Goal: Transaction & Acquisition: Purchase product/service

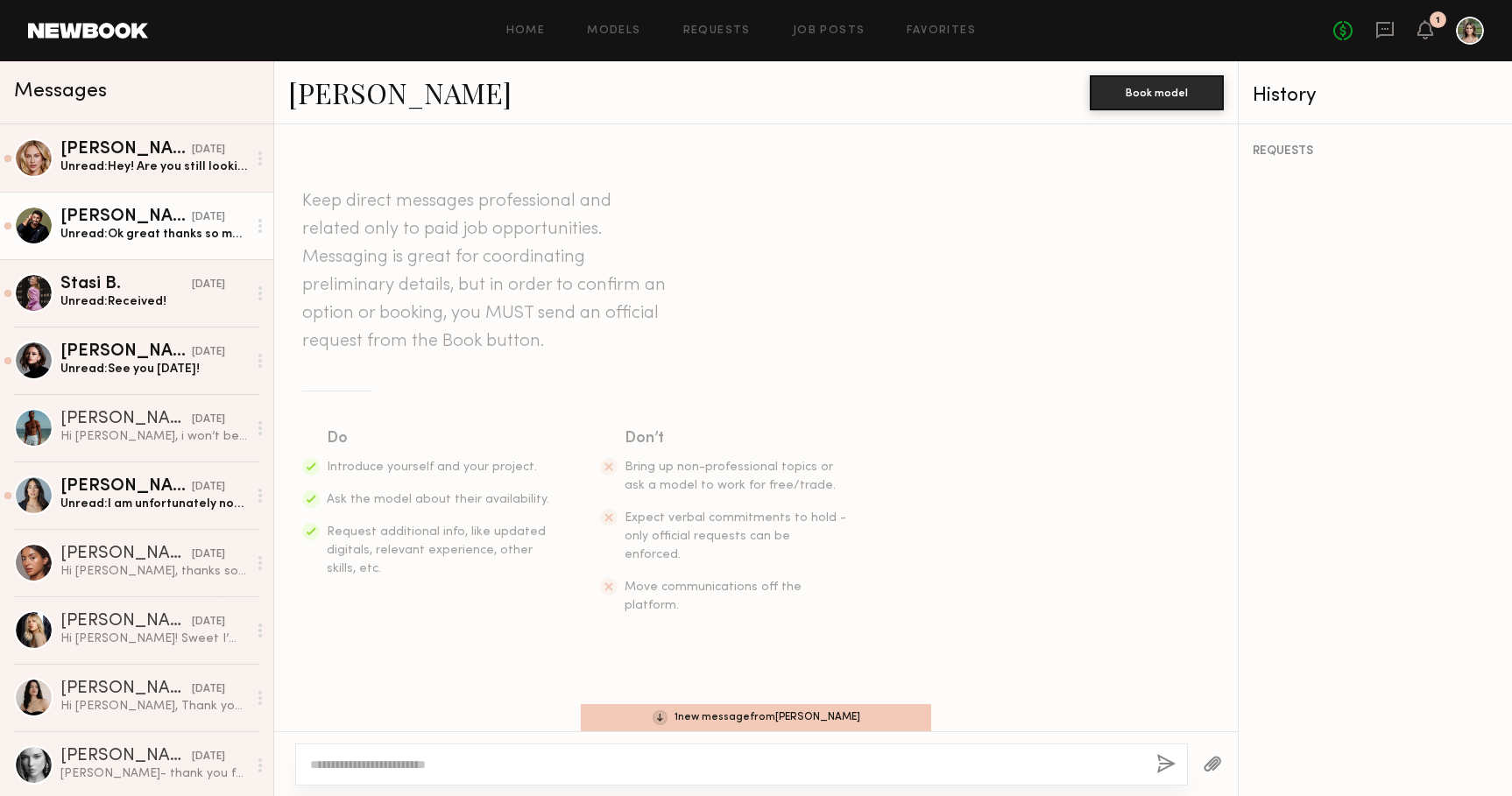
scroll to position [2712, 0]
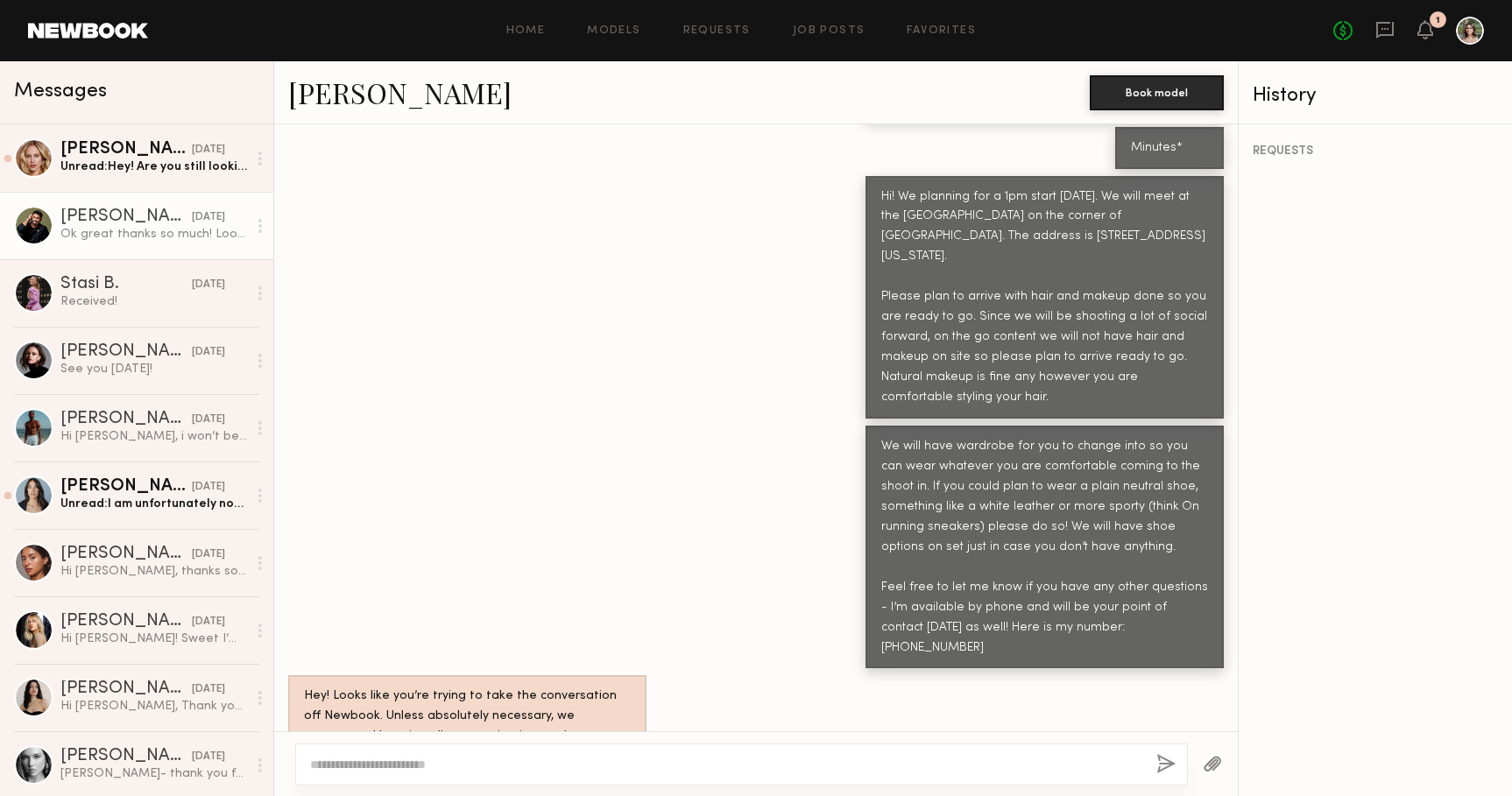
scroll to position [2205, 0]
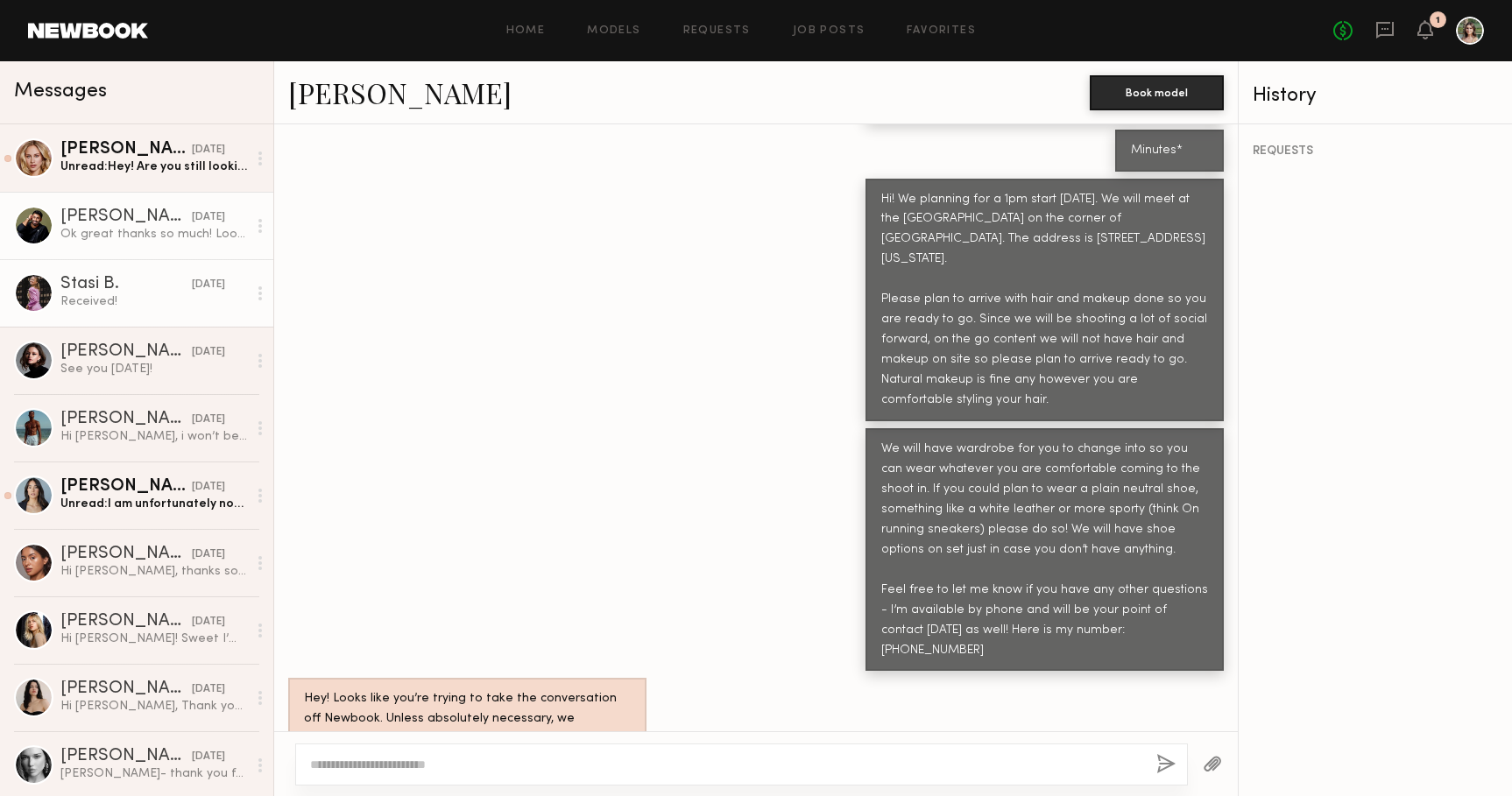
click at [176, 288] on div "Stasi B." at bounding box center [126, 284] width 131 height 18
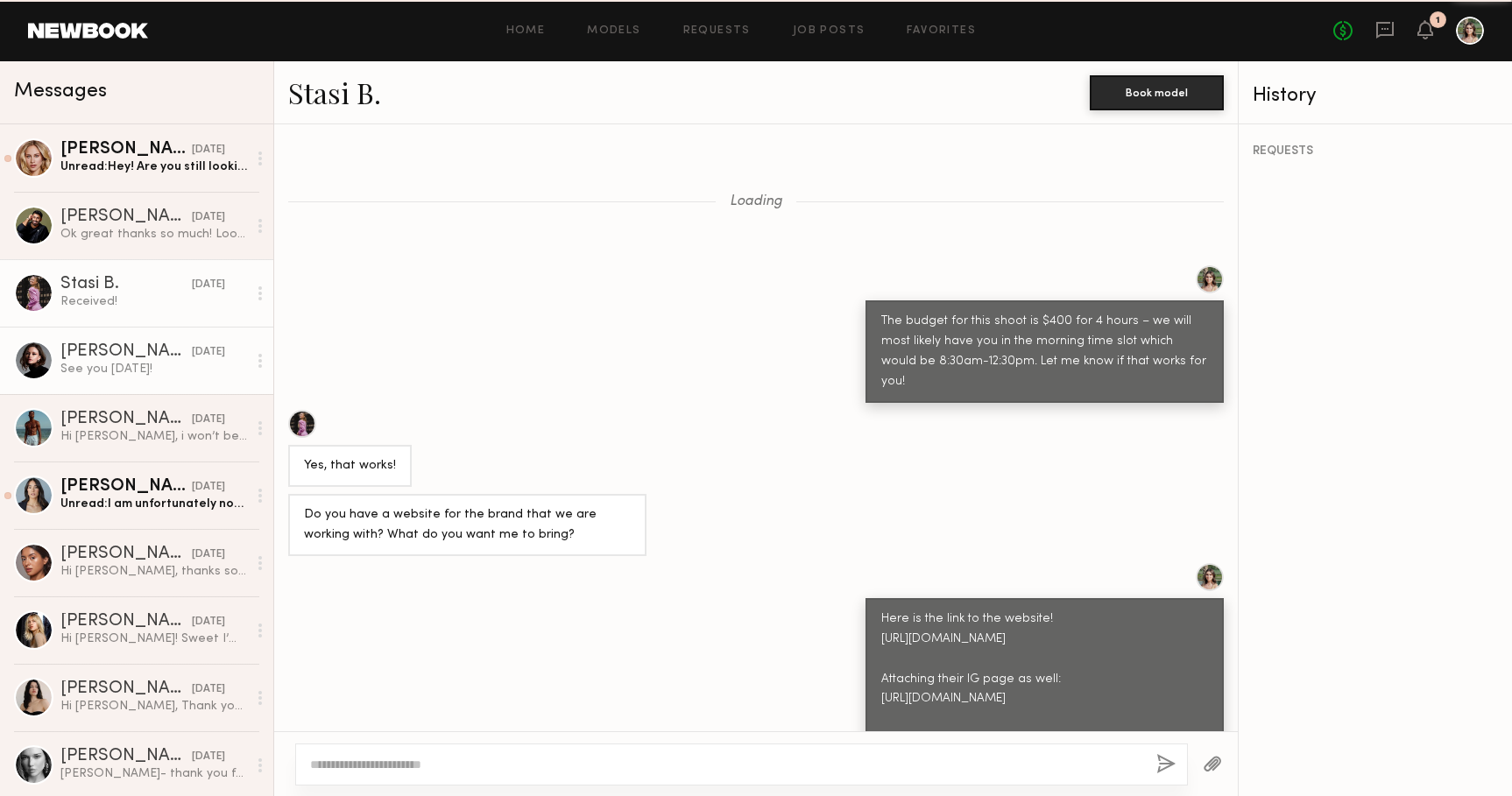
scroll to position [1531, 0]
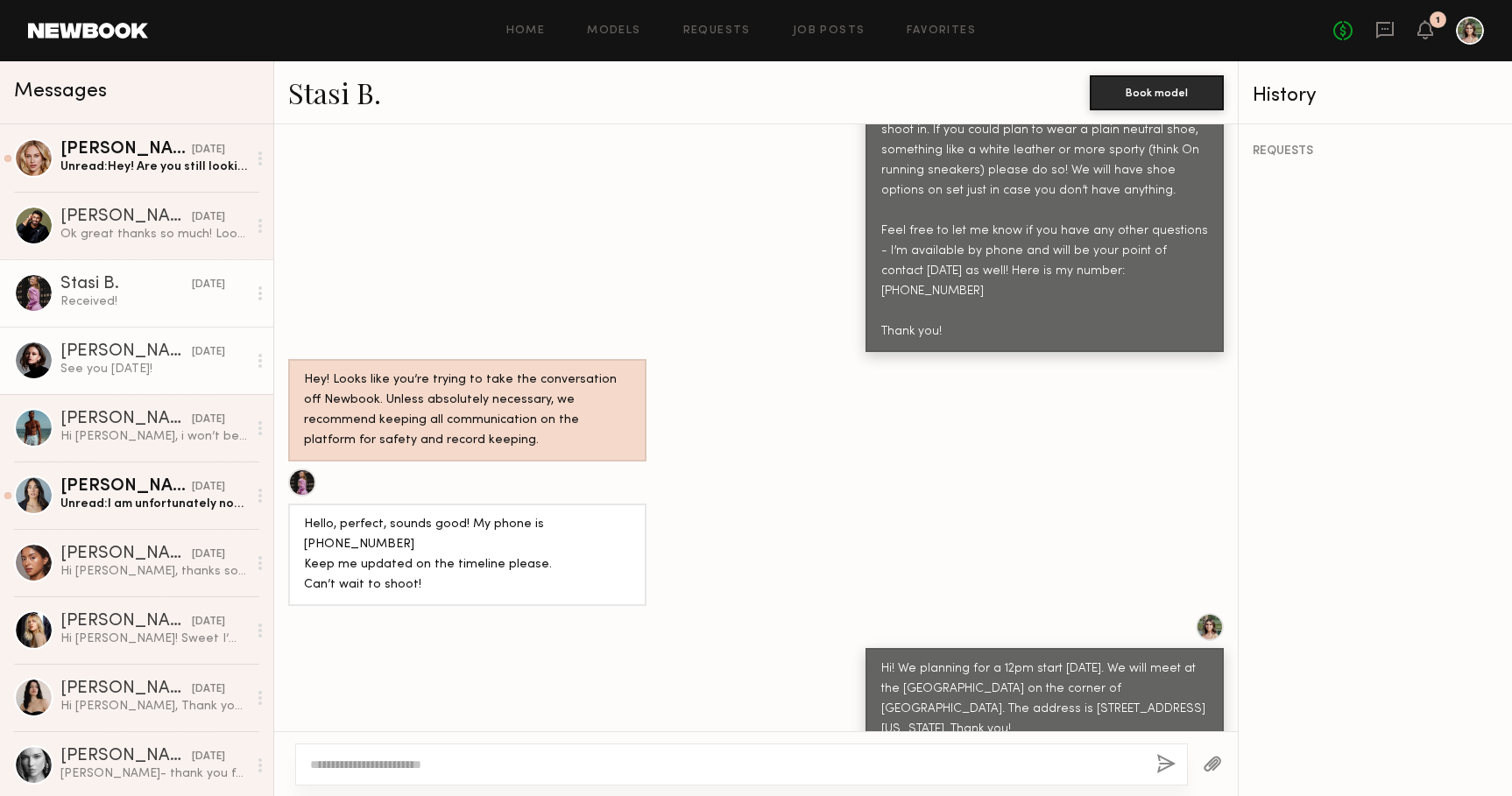
click at [165, 358] on div "Marija S." at bounding box center [126, 352] width 131 height 18
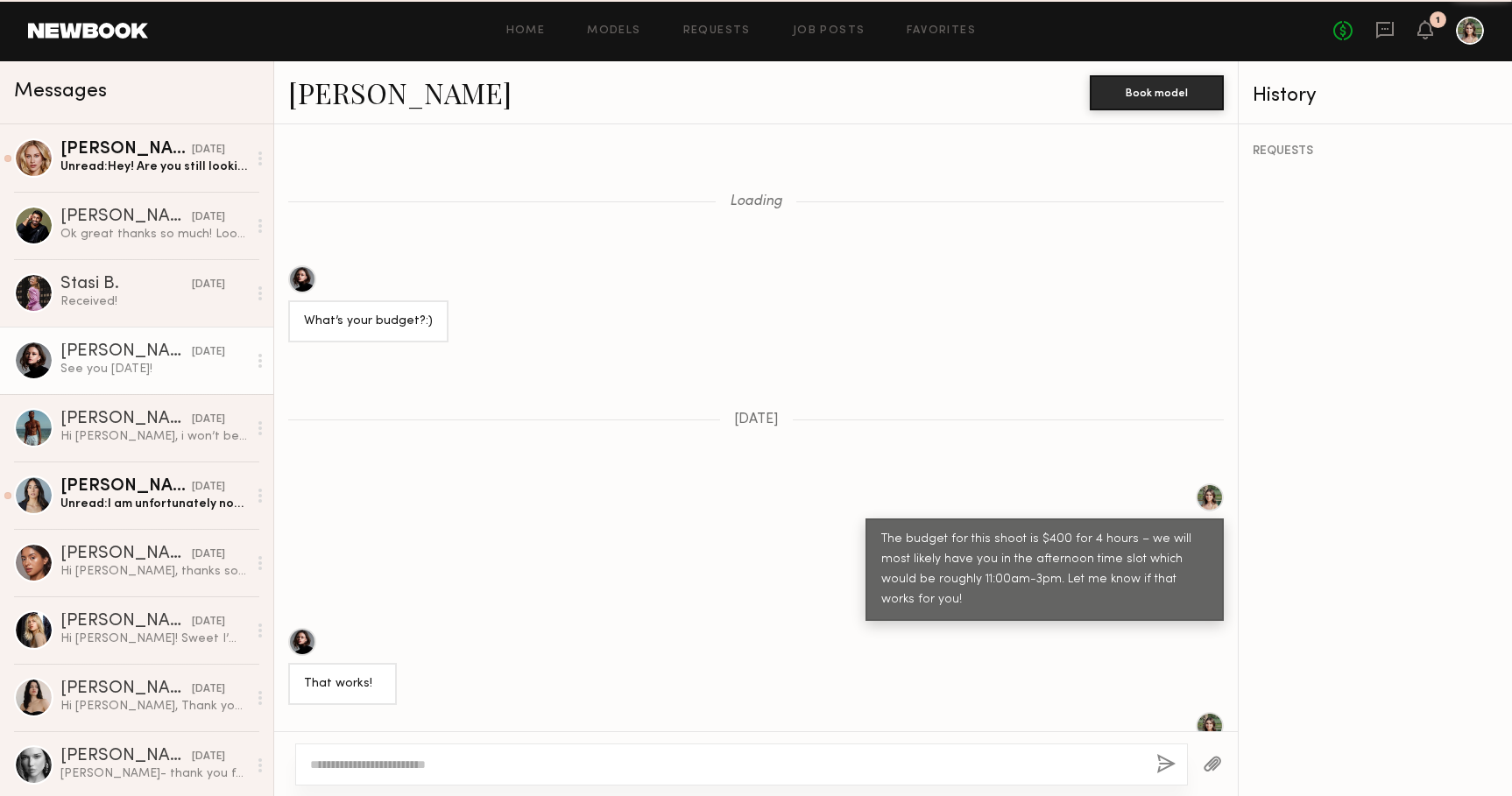
scroll to position [1499, 0]
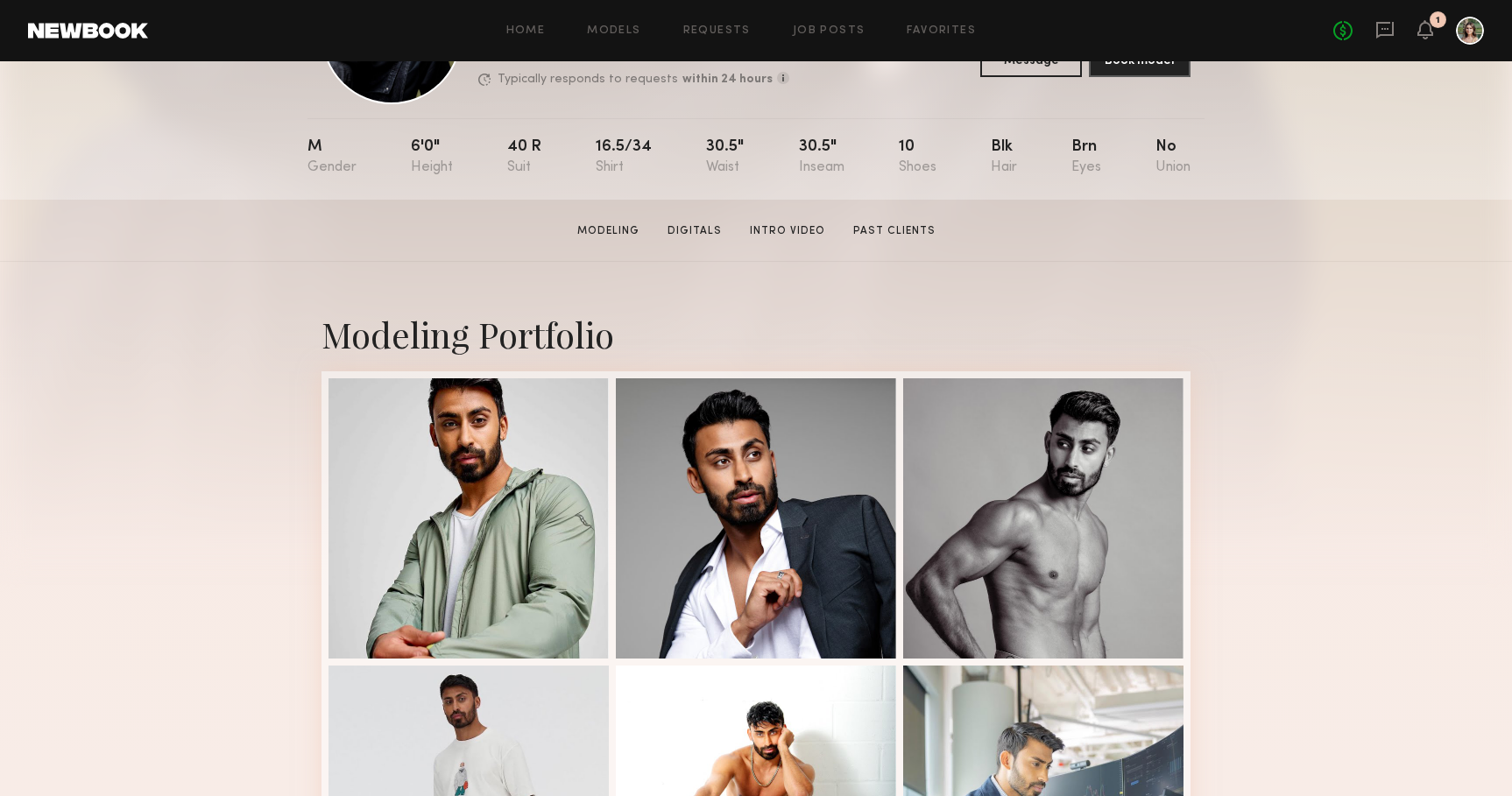
scroll to position [142, 0]
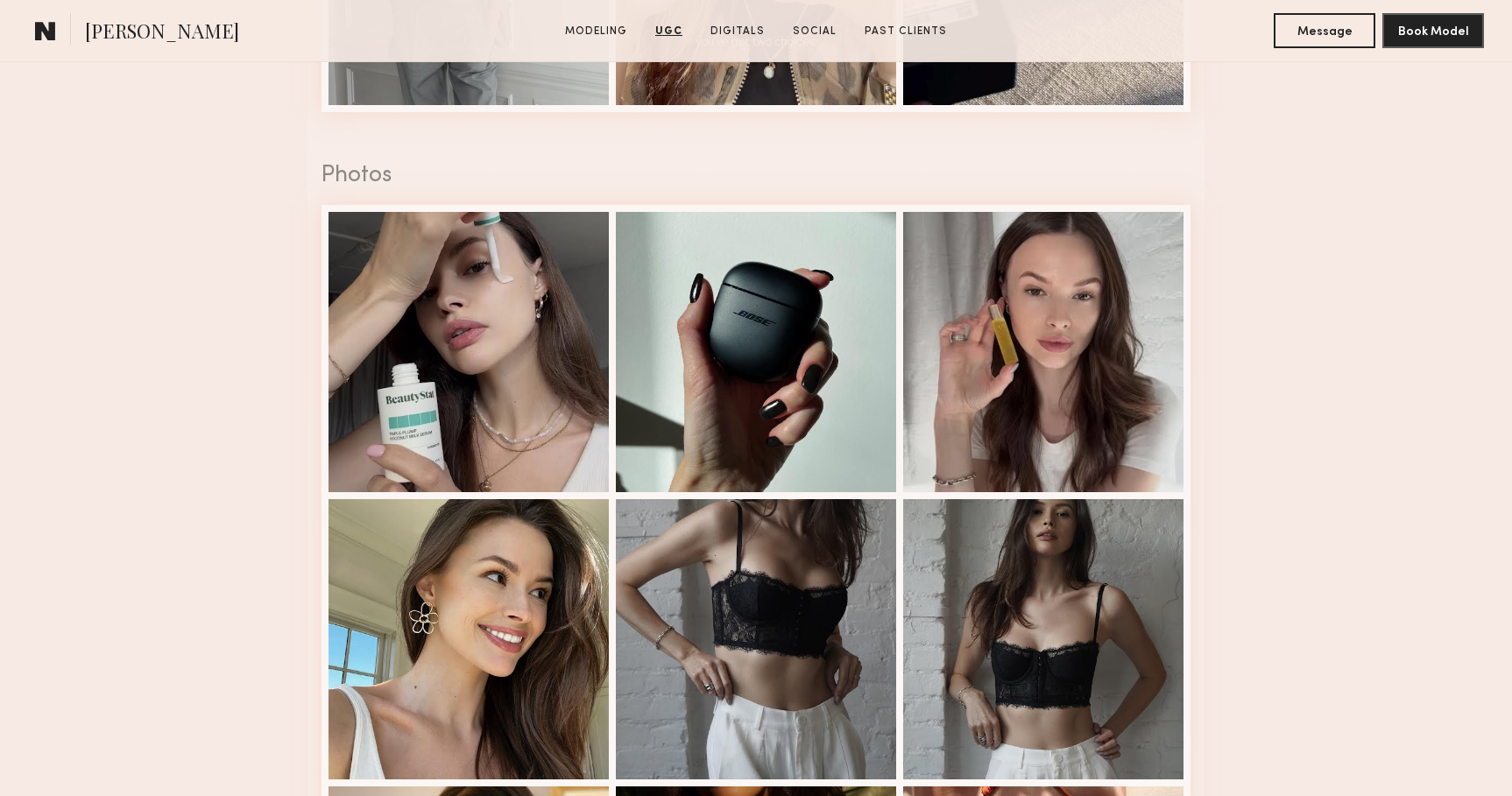
scroll to position [2071, 0]
